Goal: Information Seeking & Learning: Learn about a topic

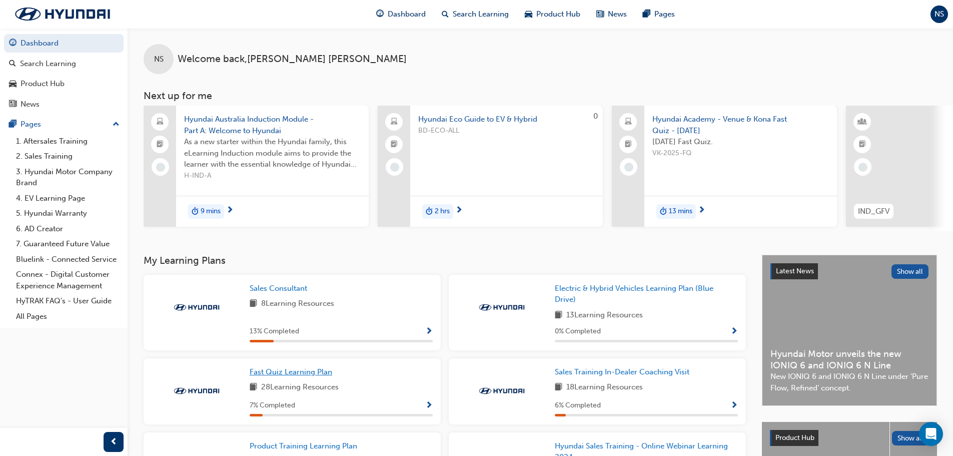
click at [292, 376] on span "Fast Quiz Learning Plan" at bounding box center [291, 371] width 83 height 9
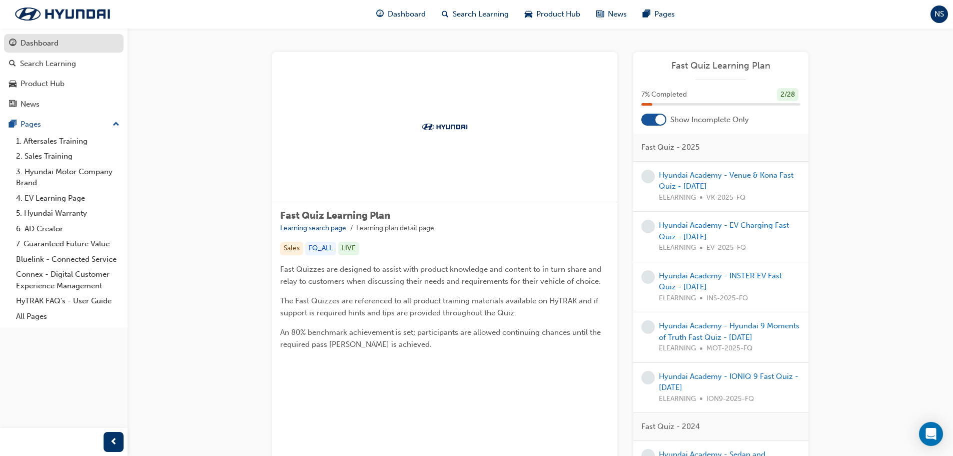
click at [37, 43] on div "Dashboard" at bounding box center [40, 44] width 38 height 12
